Goal: Information Seeking & Learning: Check status

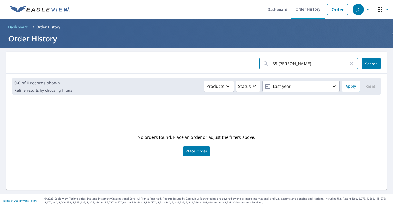
click at [318, 66] on input "35 Troy" at bounding box center [311, 63] width 76 height 14
click button "Search" at bounding box center [371, 63] width 19 height 11
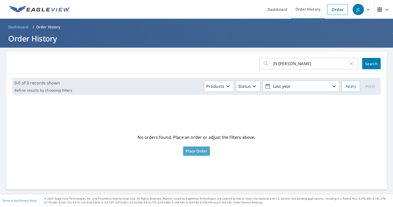
click at [193, 148] on link "Place Order" at bounding box center [196, 150] width 27 height 9
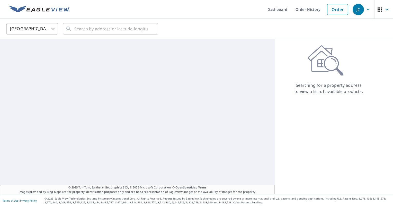
drag, startPoint x: 0, startPoint y: 0, endPoint x: 243, endPoint y: 55, distance: 249.4
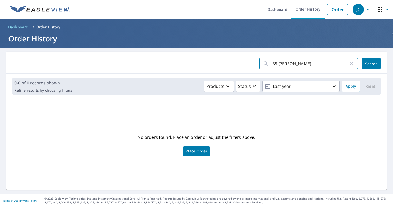
click at [336, 68] on input "35 [PERSON_NAME]" at bounding box center [311, 63] width 76 height 14
drag, startPoint x: 270, startPoint y: 73, endPoint x: 273, endPoint y: 75, distance: 3.8
click at [270, 73] on div "35 Troy ​ Search" at bounding box center [196, 63] width 381 height 22
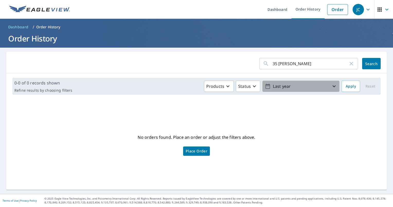
click at [282, 87] on p "Last year" at bounding box center [301, 86] width 60 height 9
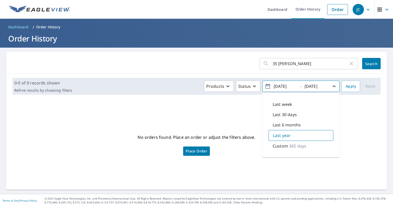
click at [296, 144] on p "365 days" at bounding box center [297, 146] width 17 height 6
click at [331, 88] on icon "button" at bounding box center [334, 86] width 6 height 6
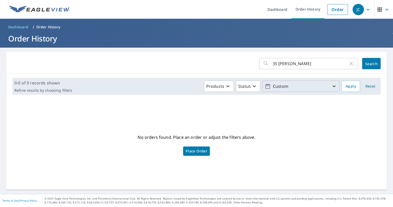
click at [331, 88] on icon "button" at bounding box center [334, 86] width 6 height 6
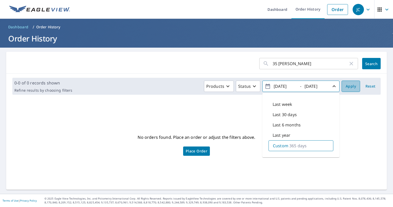
click at [350, 85] on span "Apply" at bounding box center [351, 86] width 10 height 6
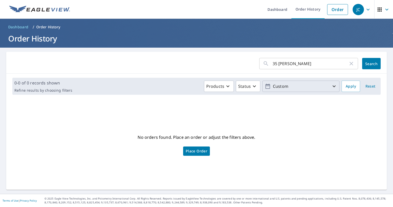
click at [298, 87] on p "Custom" at bounding box center [301, 86] width 60 height 9
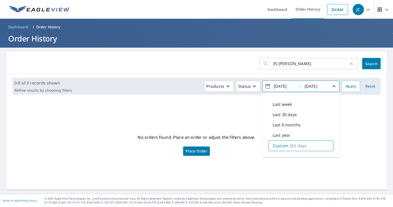
click at [298, 126] on div "Last 6 months" at bounding box center [301, 125] width 65 height 10
type input "2025/04/08"
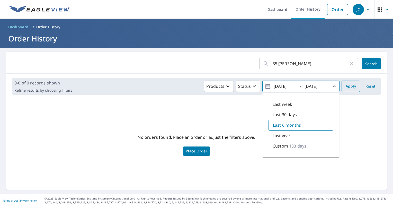
click at [347, 89] on span "Apply" at bounding box center [351, 86] width 10 height 6
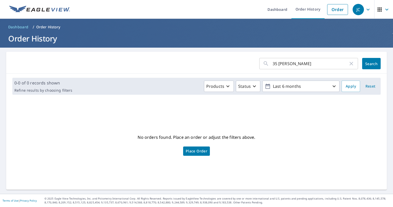
drag, startPoint x: 309, startPoint y: 66, endPoint x: 208, endPoint y: 66, distance: 101.4
click at [208, 66] on form "35 Troy ​ Search" at bounding box center [196, 63] width 368 height 11
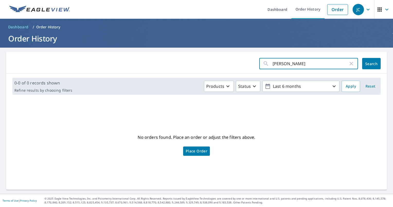
type input "TROY LANE"
click button "Search" at bounding box center [371, 63] width 19 height 11
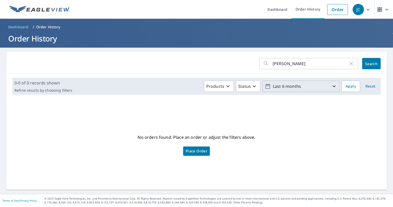
click at [300, 86] on p "Last 6 months" at bounding box center [301, 86] width 60 height 9
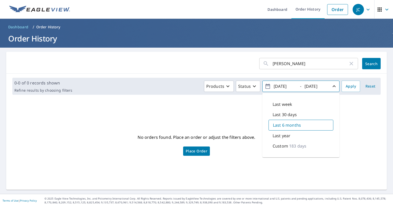
click at [287, 134] on div "Last year" at bounding box center [301, 135] width 65 height 10
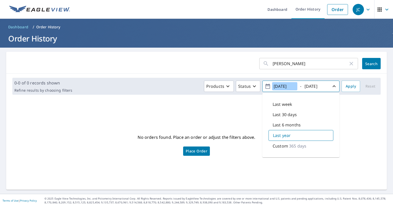
click at [283, 88] on input "2024/10/08" at bounding box center [284, 86] width 25 height 8
click at [280, 86] on input "2024/10/08" at bounding box center [284, 86] width 25 height 8
type input "2023/10/08"
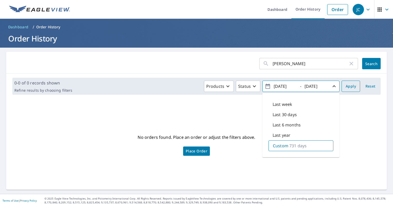
click at [354, 85] on button "Apply" at bounding box center [351, 86] width 19 height 11
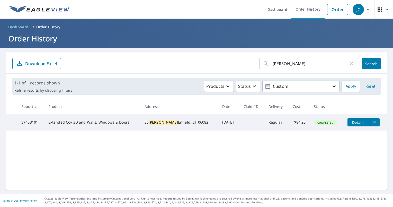
click at [317, 123] on span "Completed" at bounding box center [325, 123] width 22 height 4
click at [371, 123] on icon "filesDropdownBtn-57403101" at bounding box center [374, 122] width 6 height 6
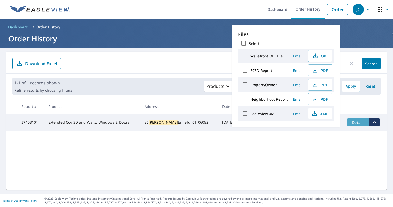
click at [361, 123] on button "Details" at bounding box center [359, 122] width 22 height 8
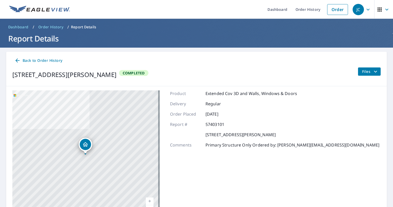
click at [362, 71] on span "Files" at bounding box center [370, 71] width 16 height 6
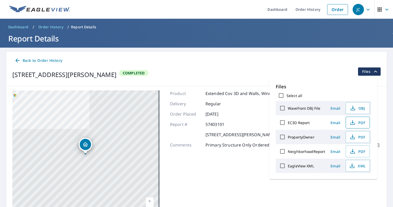
click at [359, 122] on span "PDF" at bounding box center [357, 122] width 16 height 6
